Goal: Navigation & Orientation: Find specific page/section

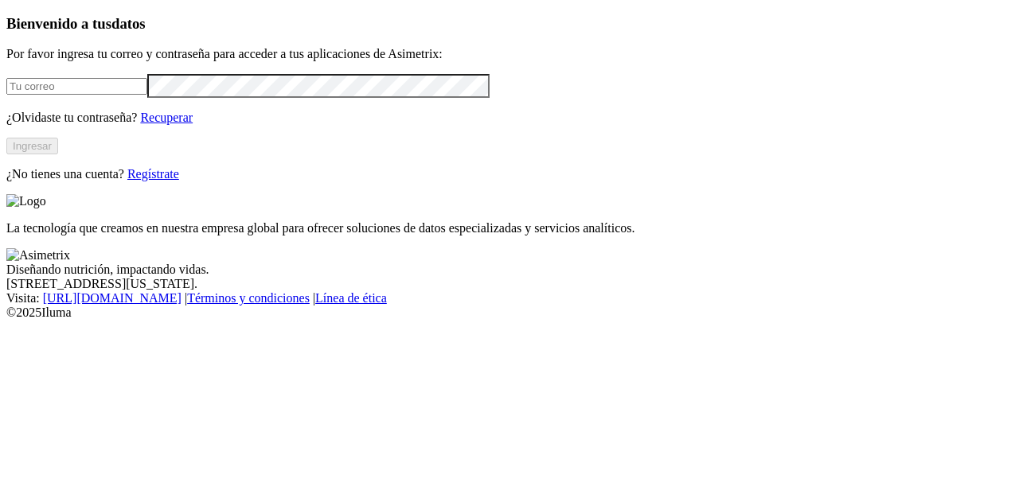
type input "[PERSON_NAME][EMAIL_ADDRESS][PERSON_NAME][DOMAIN_NAME]"
click at [58, 154] on button "Ingresar" at bounding box center [32, 146] width 52 height 17
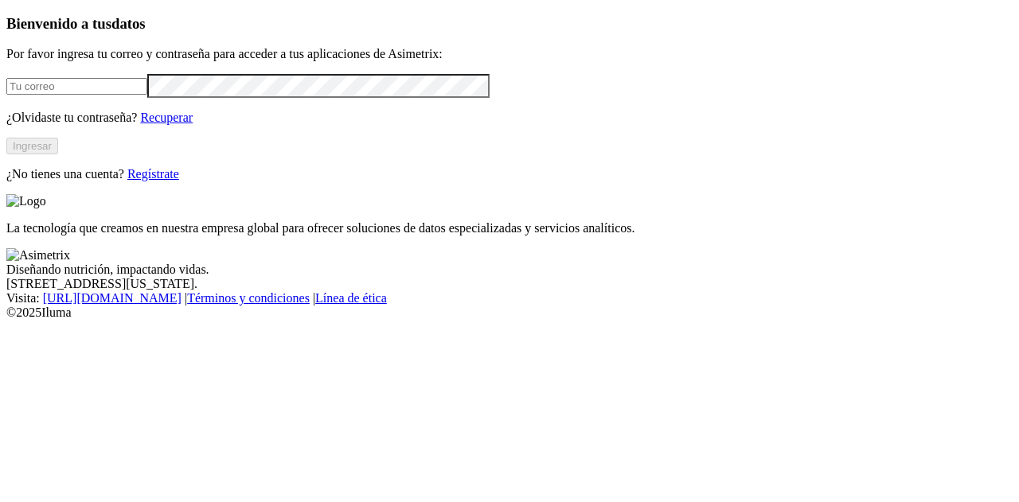
type input "[PERSON_NAME][EMAIL_ADDRESS][PERSON_NAME][DOMAIN_NAME]"
click at [58, 154] on button "Ingresar" at bounding box center [32, 146] width 52 height 17
type input "[PERSON_NAME][EMAIL_ADDRESS][PERSON_NAME][DOMAIN_NAME]"
click at [58, 154] on button "Ingresar" at bounding box center [32, 146] width 52 height 17
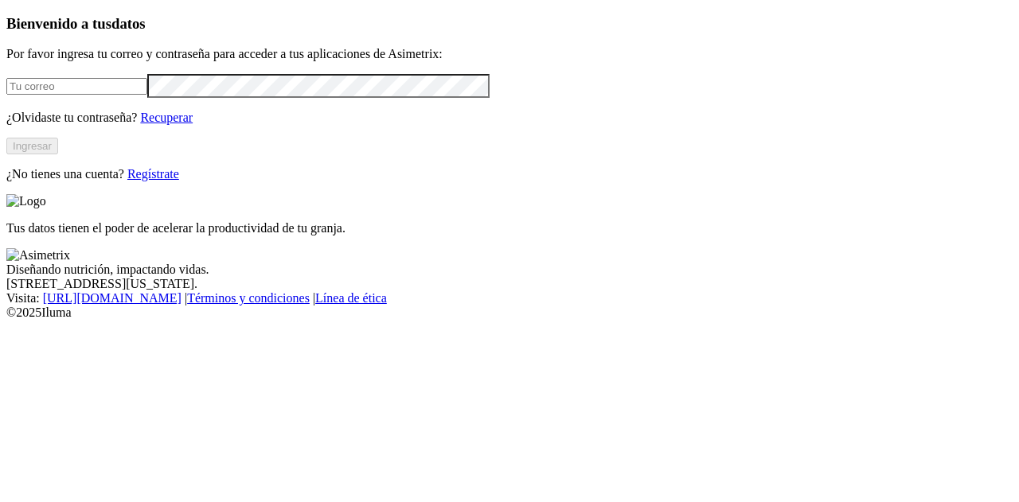
type input "[PERSON_NAME][EMAIL_ADDRESS][PERSON_NAME][DOMAIN_NAME]"
click at [58, 154] on button "Ingresar" at bounding box center [32, 146] width 52 height 17
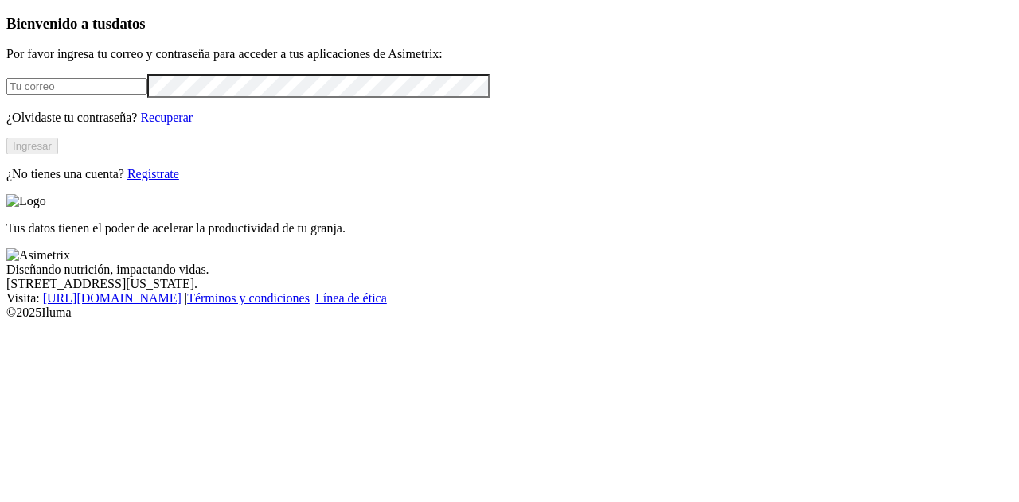
type input "[PERSON_NAME][EMAIL_ADDRESS][PERSON_NAME][DOMAIN_NAME]"
click at [58, 154] on button "Ingresar" at bounding box center [32, 146] width 52 height 17
type input "[PERSON_NAME][EMAIL_ADDRESS][PERSON_NAME][DOMAIN_NAME]"
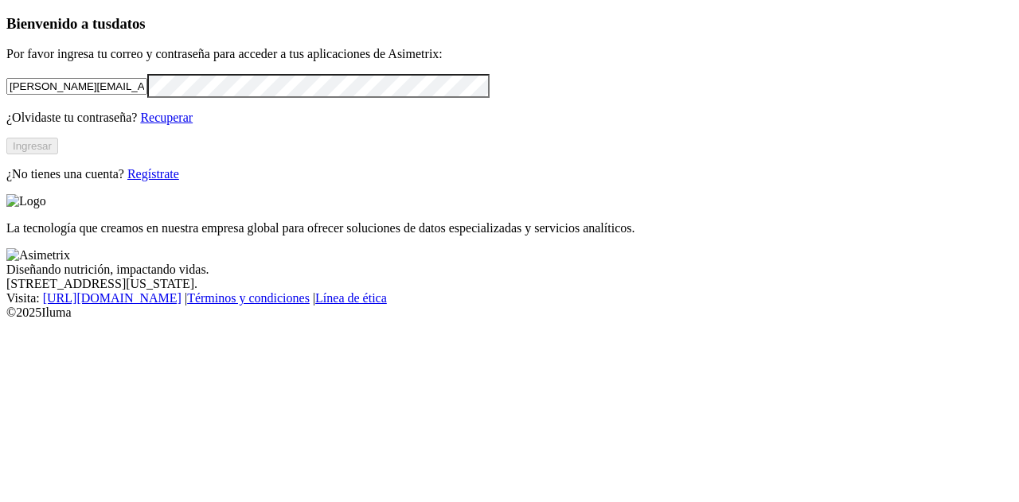
click at [58, 154] on button "Ingresar" at bounding box center [32, 146] width 52 height 17
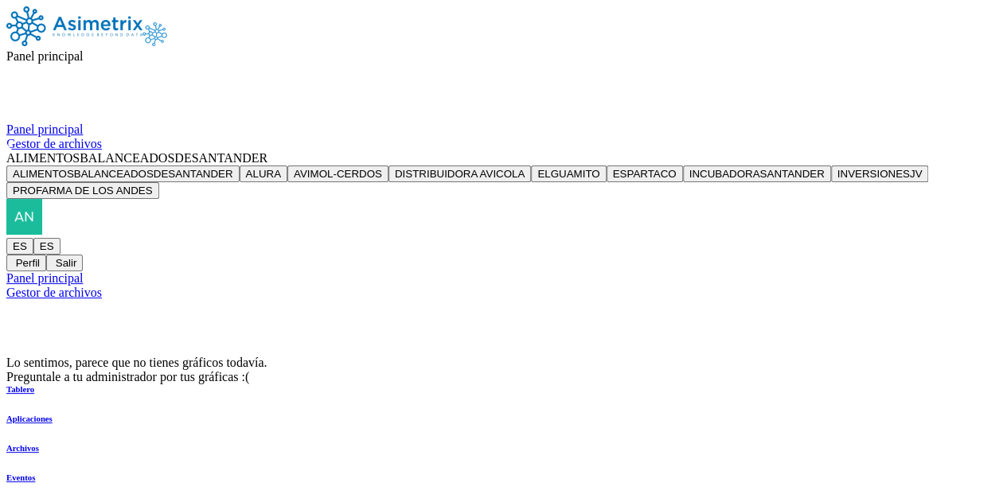
click at [83, 49] on icon at bounding box center [83, 56] width 0 height 14
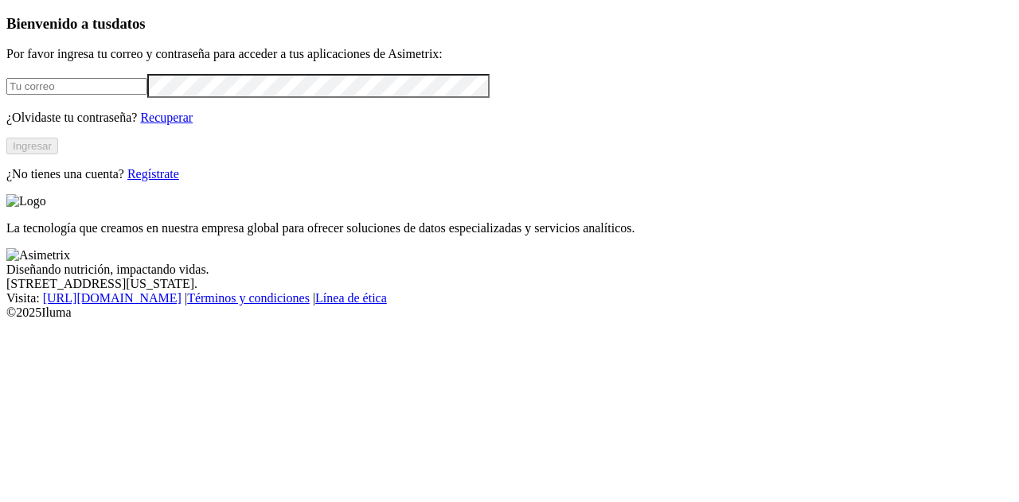
type input "[PERSON_NAME][EMAIL_ADDRESS][PERSON_NAME][DOMAIN_NAME]"
click at [58, 154] on button "Ingresar" at bounding box center [32, 146] width 52 height 17
